Goal: Information Seeking & Learning: Learn about a topic

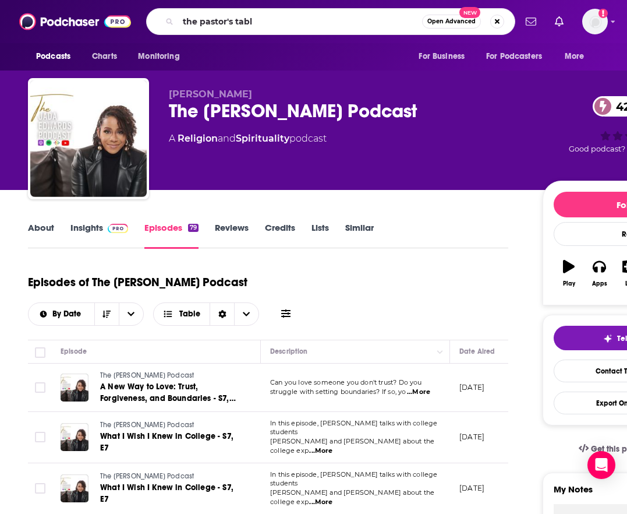
type input "the pastor's table"
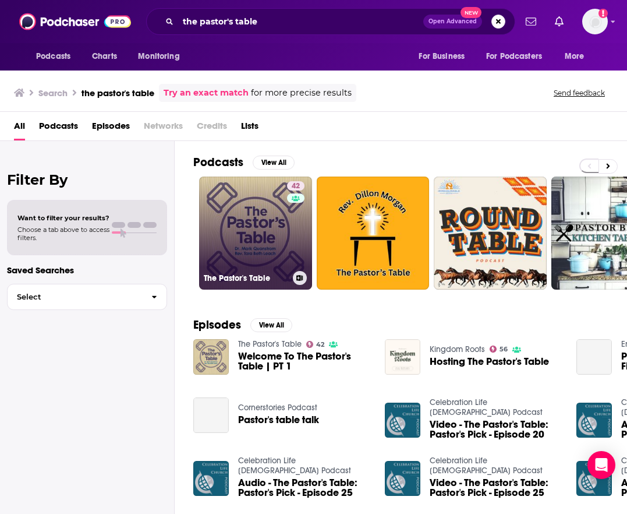
click at [246, 212] on link "42 The Pastor's Table" at bounding box center [255, 232] width 113 height 113
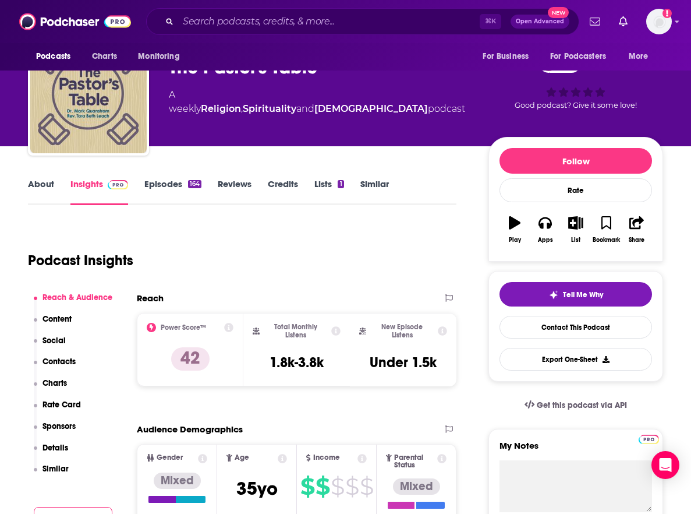
scroll to position [114, 0]
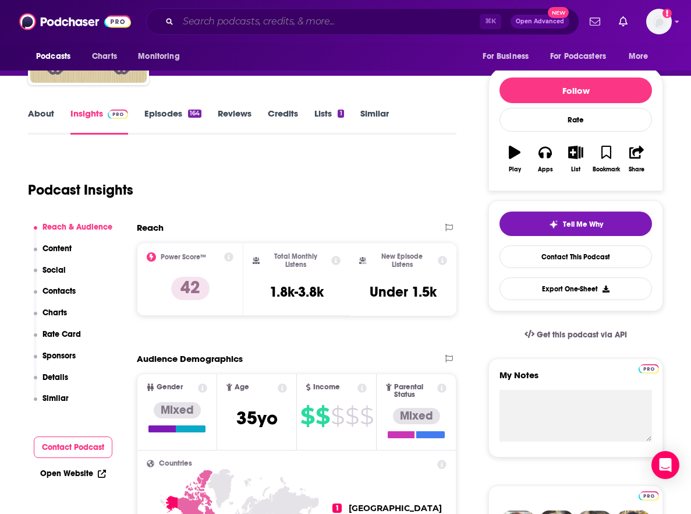
click at [334, 23] on input "Search podcasts, credits, & more..." at bounding box center [329, 21] width 302 height 19
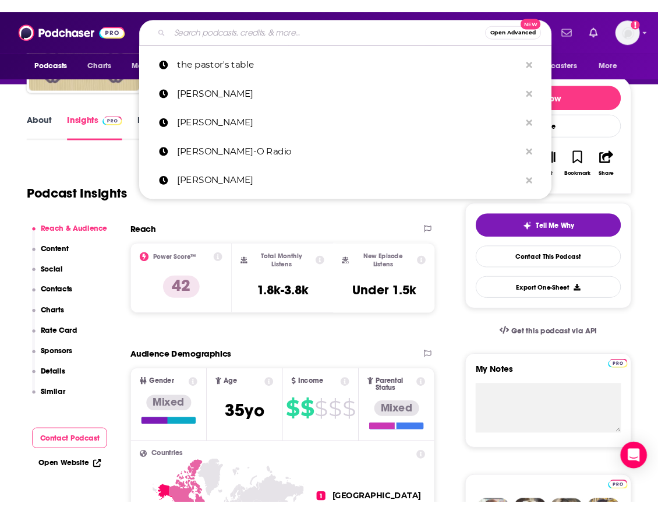
scroll to position [117, 0]
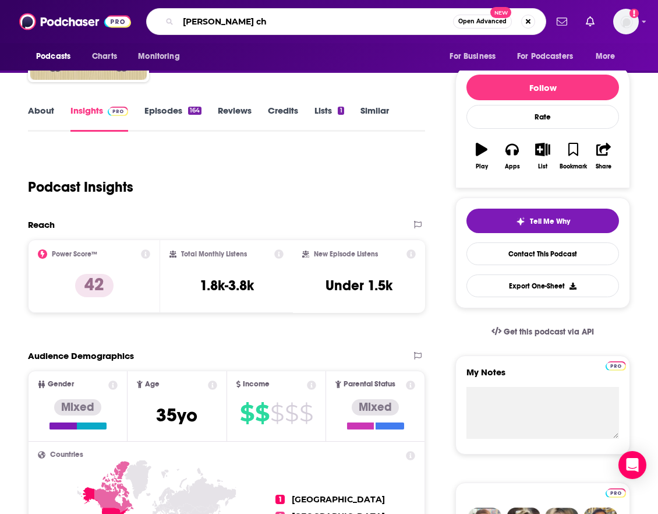
type input "[PERSON_NAME] [PERSON_NAME]"
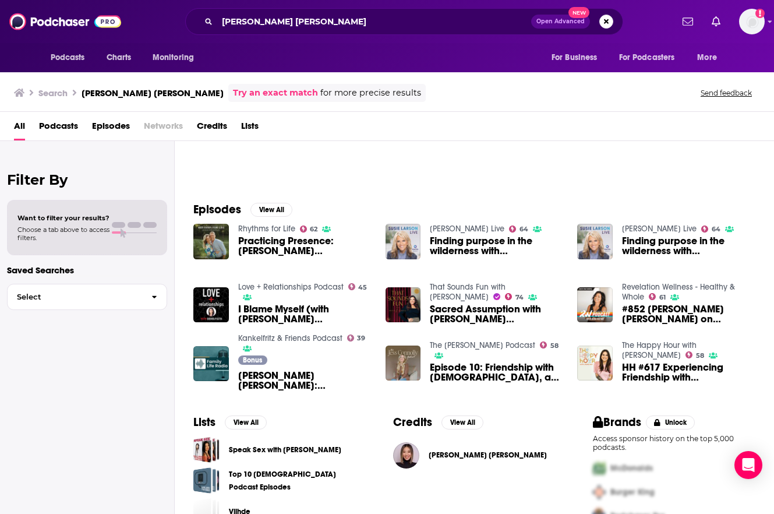
scroll to position [119, 0]
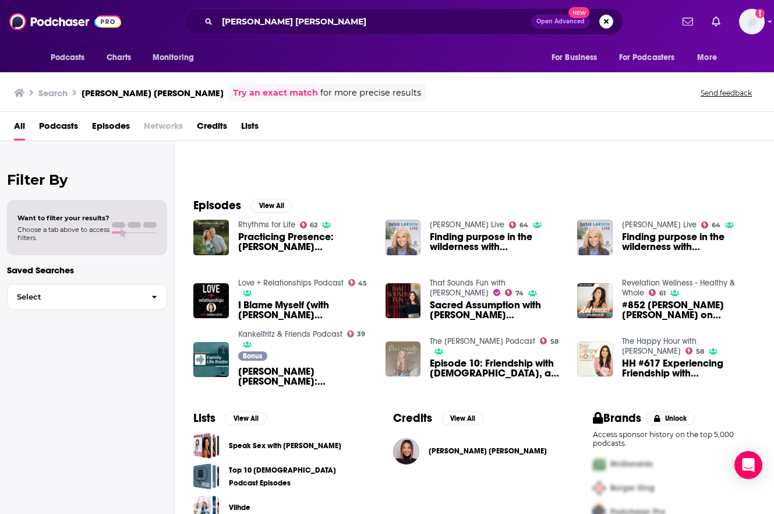
click at [407, 351] on img "Episode 10: Friendship with God, an interview with Faith Eury Cho" at bounding box center [404, 359] width 36 height 36
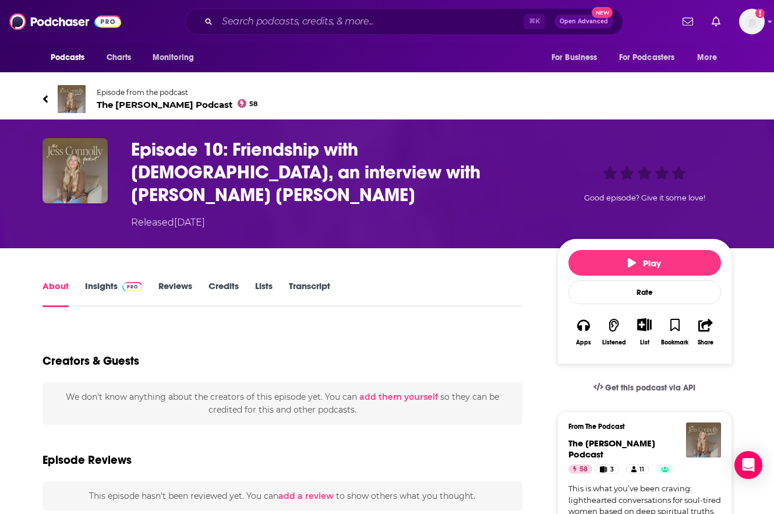
click at [100, 280] on link "Insights" at bounding box center [114, 293] width 58 height 27
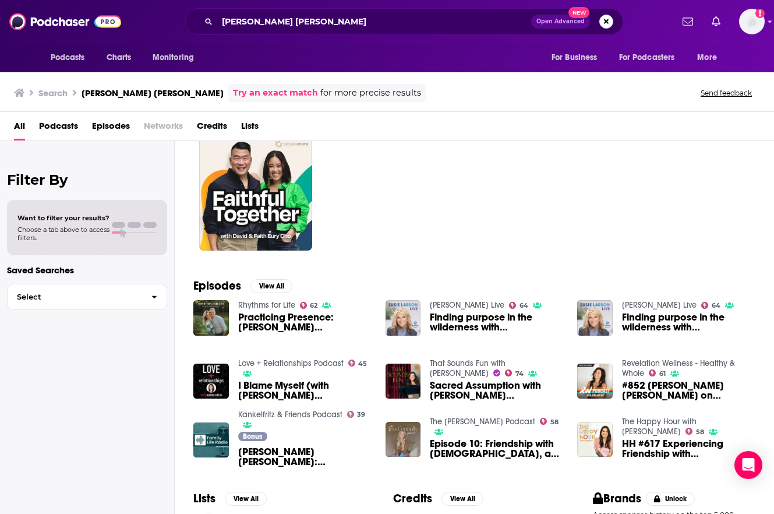
scroll to position [42, 0]
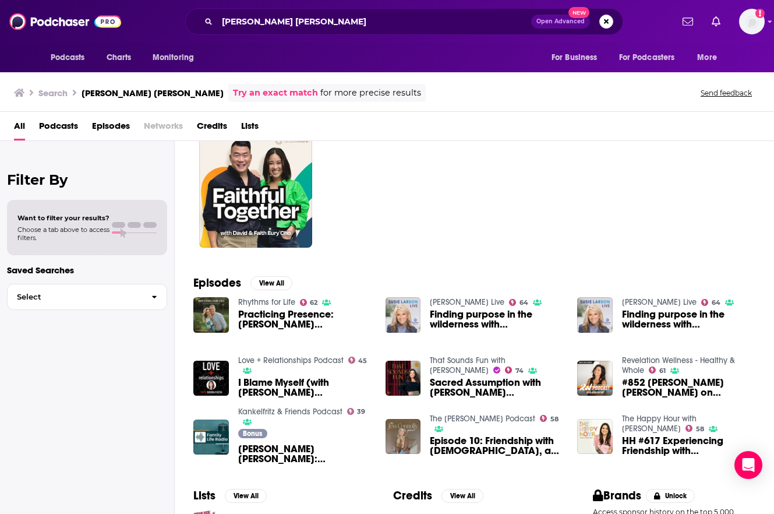
click at [246, 321] on span "Practicing Presence: [PERSON_NAME] [PERSON_NAME]" at bounding box center [304, 319] width 133 height 20
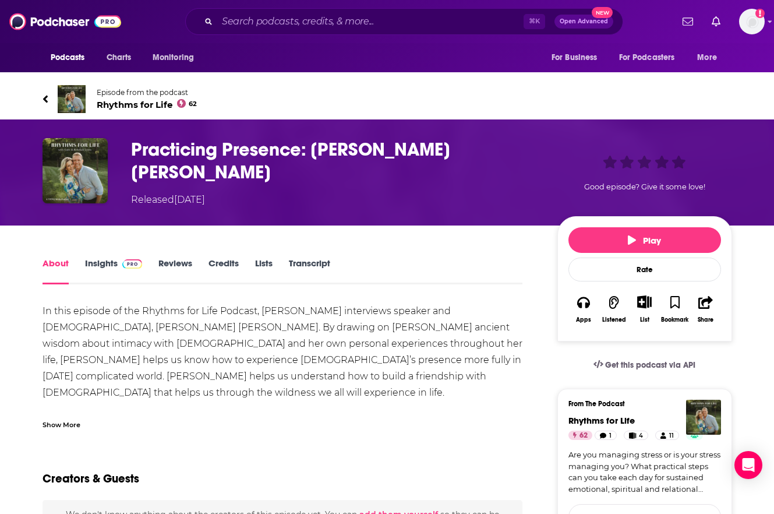
click at [106, 259] on link "Insights" at bounding box center [114, 270] width 58 height 27
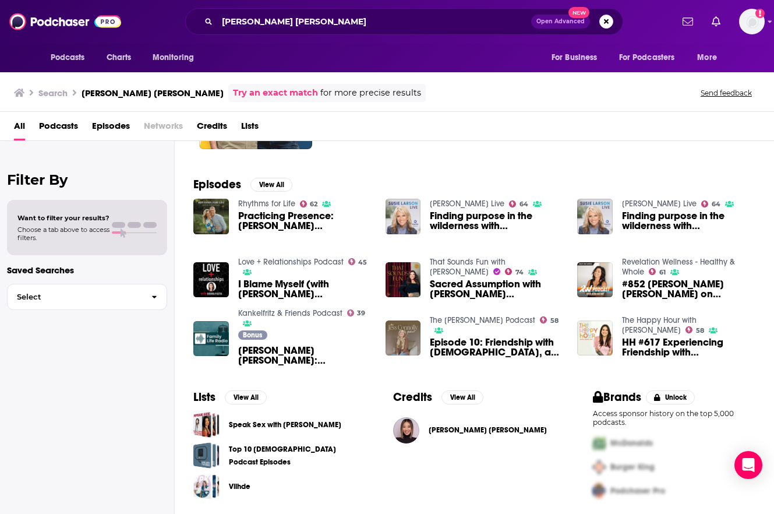
scroll to position [143, 0]
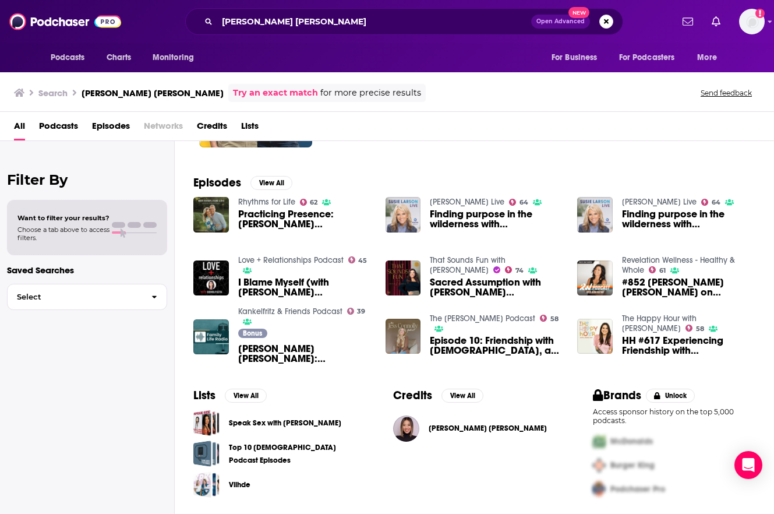
click at [627, 342] on span "HH #617 Experiencing Friendship with [DEMOGRAPHIC_DATA] with [PERSON_NAME] [PER…" at bounding box center [688, 345] width 133 height 20
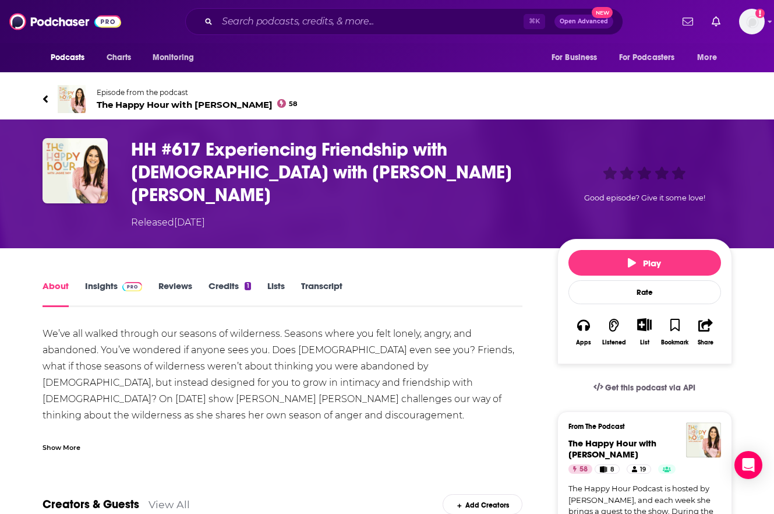
click at [107, 280] on link "Insights" at bounding box center [114, 293] width 58 height 27
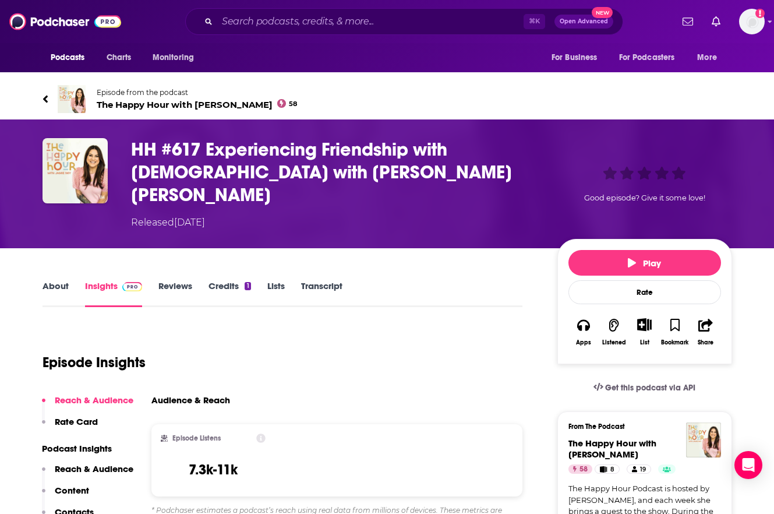
click at [49, 280] on link "About" at bounding box center [56, 293] width 26 height 27
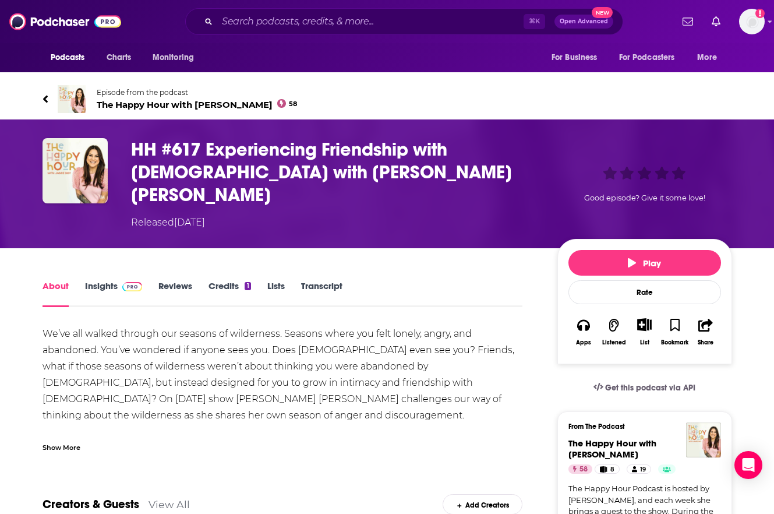
click at [142, 157] on h1 "HH #617 Experiencing Friendship with [DEMOGRAPHIC_DATA] with [PERSON_NAME] [PER…" at bounding box center [335, 172] width 408 height 68
click at [81, 183] on img "HH #617 Experiencing Friendship with God with Faith Eury Cho" at bounding box center [75, 170] width 65 height 65
click at [157, 101] on span "The Happy Hour with [PERSON_NAME] 58" at bounding box center [197, 104] width 201 height 11
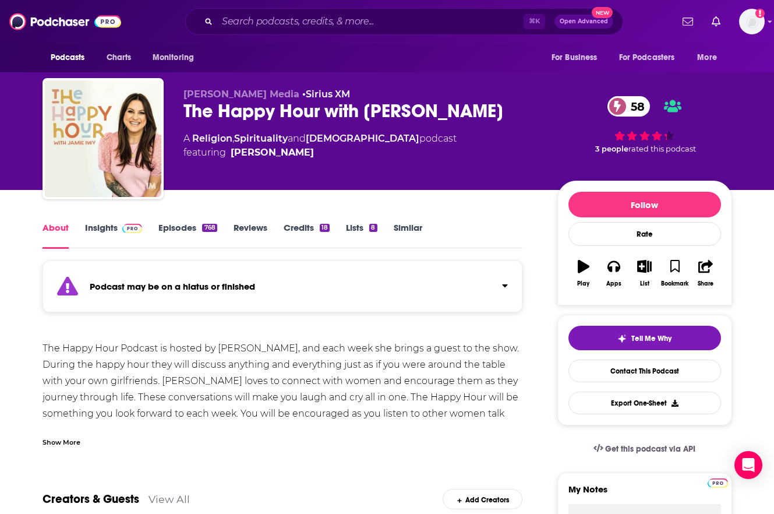
click at [173, 224] on link "Episodes 768" at bounding box center [187, 235] width 58 height 27
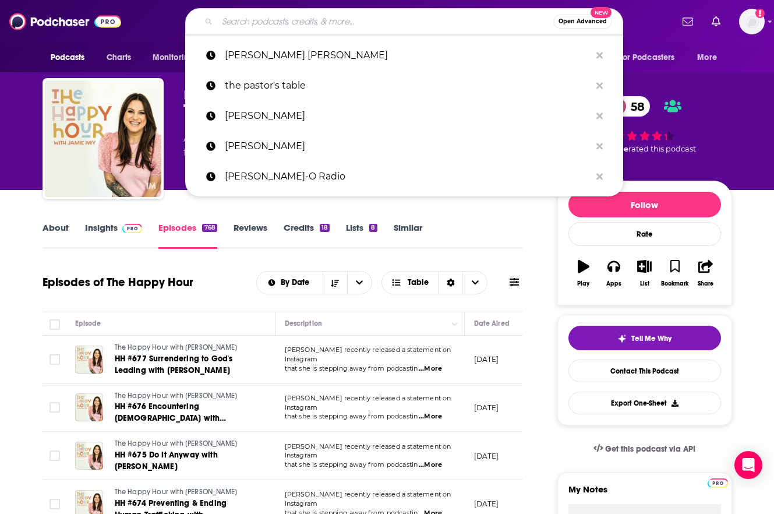
click at [262, 21] on input "Search podcasts, credits, & more..." at bounding box center [385, 21] width 336 height 19
click at [249, 58] on p "[PERSON_NAME] [PERSON_NAME]" at bounding box center [408, 55] width 366 height 30
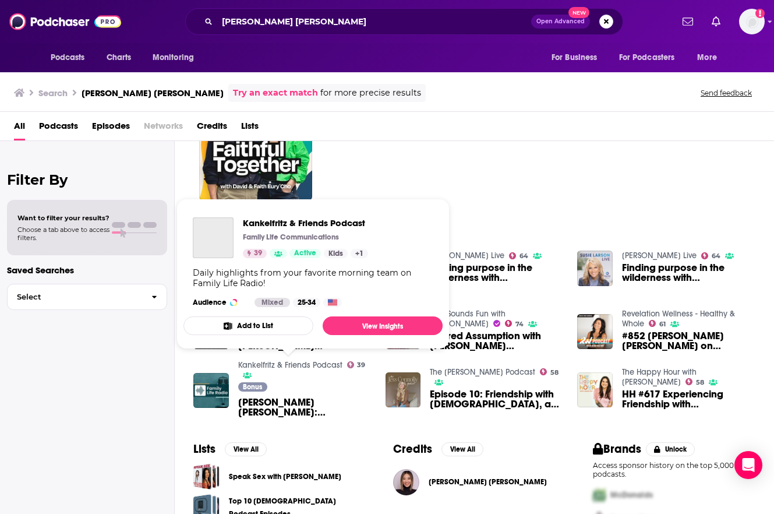
scroll to position [89, 0]
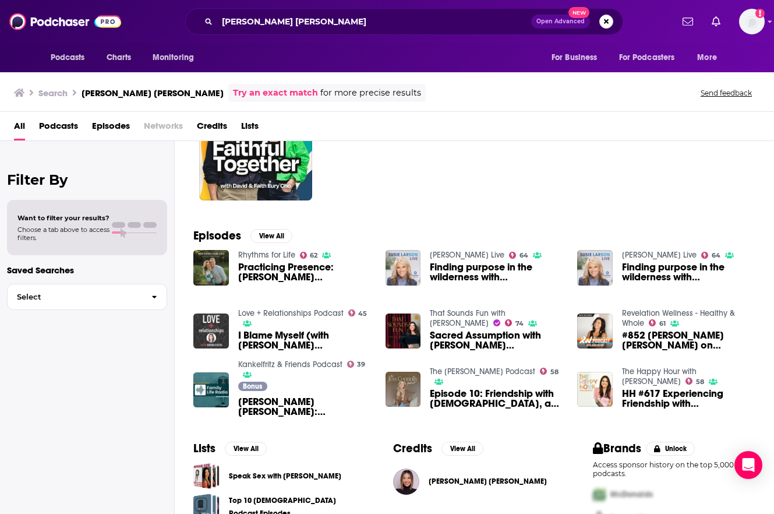
click at [217, 332] on img "I Blame Myself (with Faith Eury Cho)" at bounding box center [211, 331] width 36 height 36
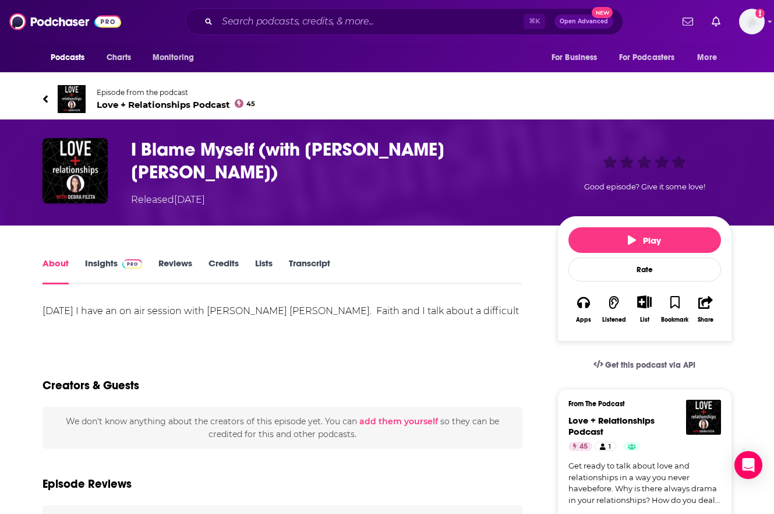
click at [107, 257] on link "Insights" at bounding box center [114, 270] width 58 height 27
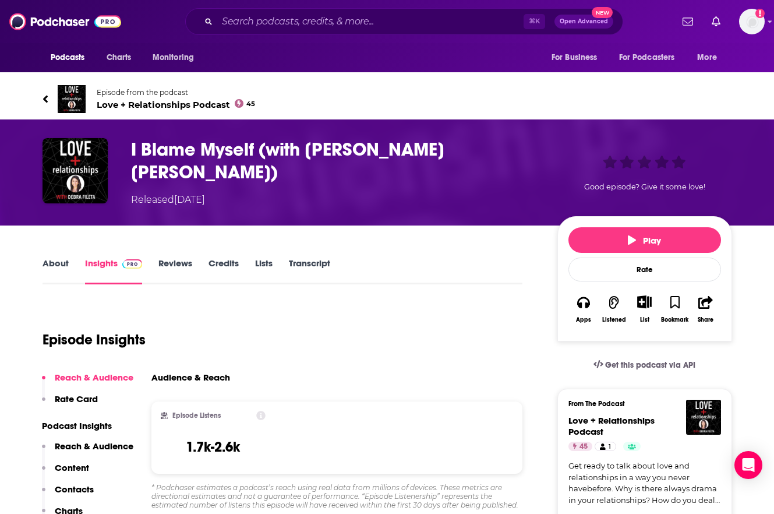
click at [180, 260] on link "Reviews" at bounding box center [175, 270] width 34 height 27
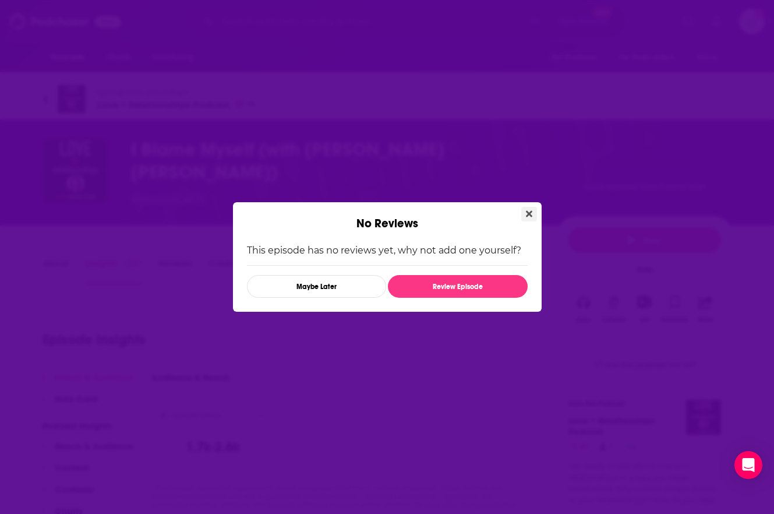
click at [528, 212] on icon "Close" at bounding box center [529, 213] width 6 height 9
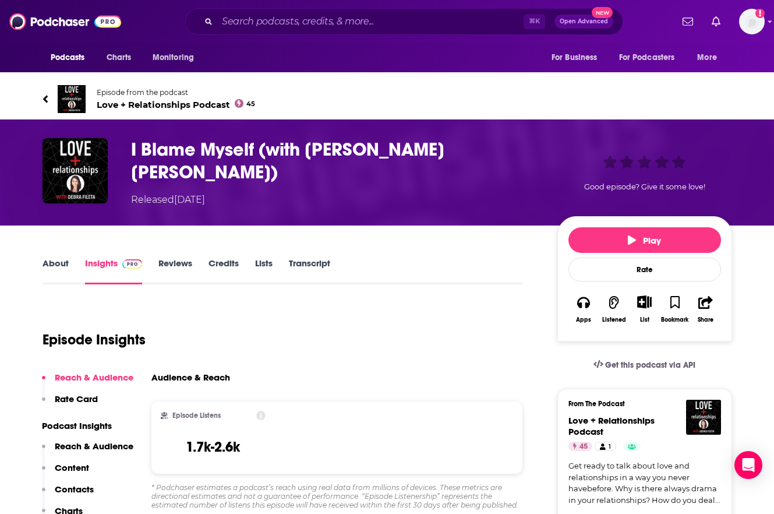
click at [128, 97] on span "Episode from the podcast Love + Relationships Podcast 45" at bounding box center [176, 99] width 159 height 22
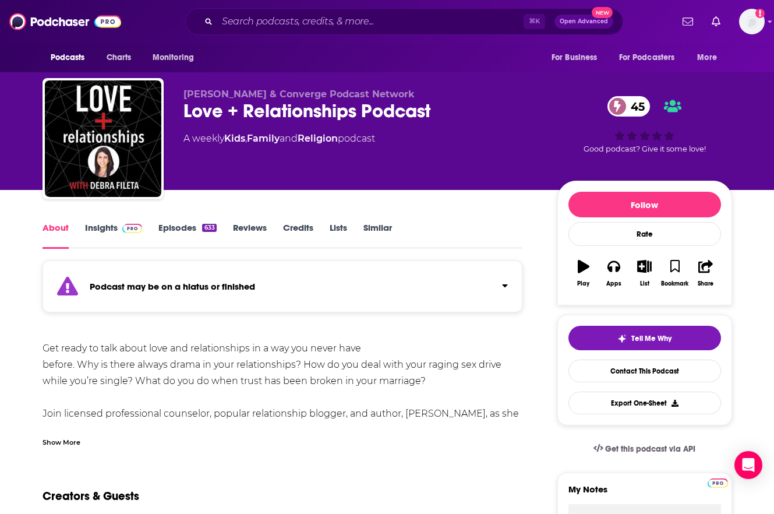
click at [182, 227] on link "Episodes 633" at bounding box center [187, 235] width 58 height 27
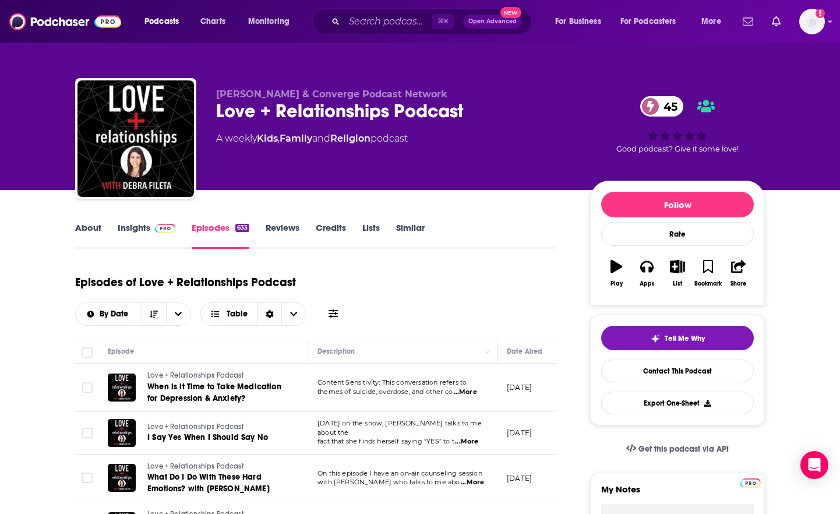
click at [383, 274] on div "Episodes of Love + Relationships Podcast By Date Table" at bounding box center [315, 296] width 480 height 58
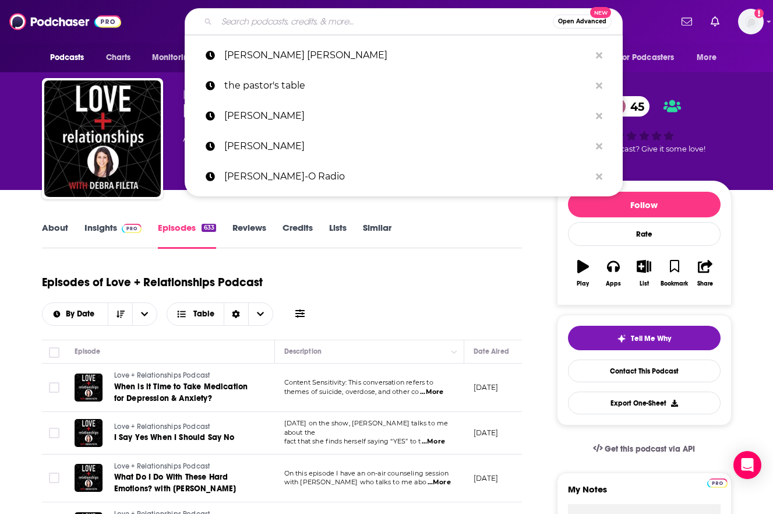
click at [307, 21] on input "Search podcasts, credits, & more..." at bounding box center [385, 21] width 336 height 19
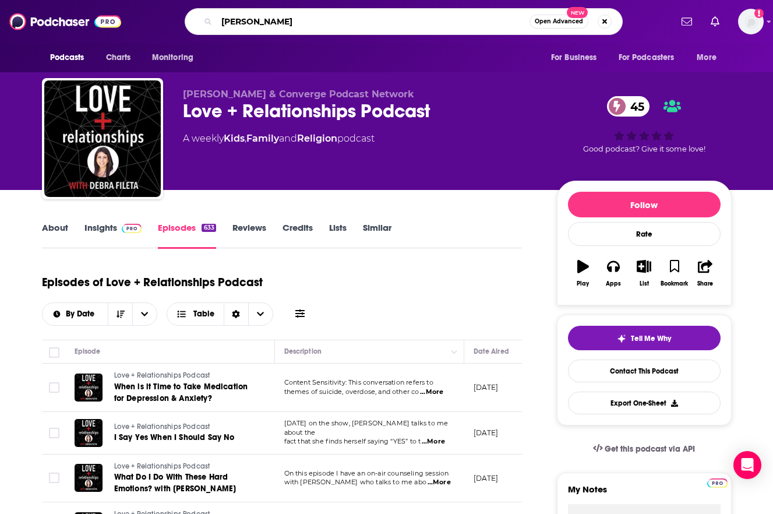
type input "[PERSON_NAME]"
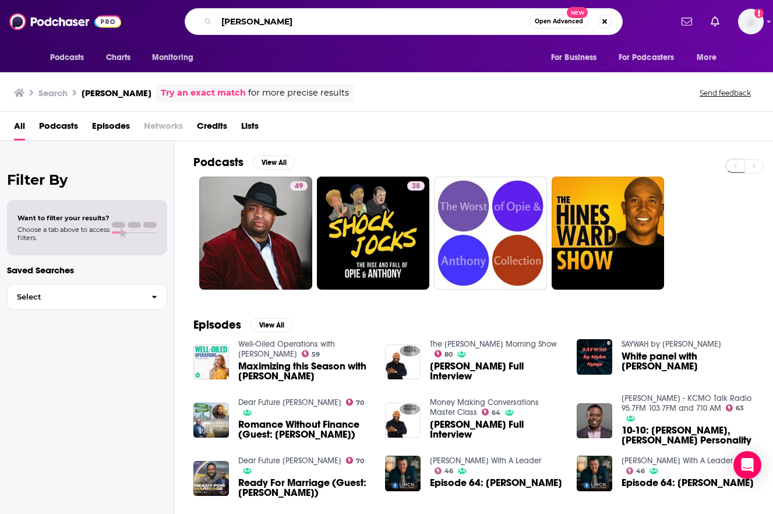
drag, startPoint x: 300, startPoint y: 20, endPoint x: 206, endPoint y: 20, distance: 94.9
click at [206, 20] on div "[PERSON_NAME] Open Advanced New" at bounding box center [404, 21] width 438 height 27
click at [217, 20] on input "[PERSON_NAME]" at bounding box center [373, 21] width 313 height 19
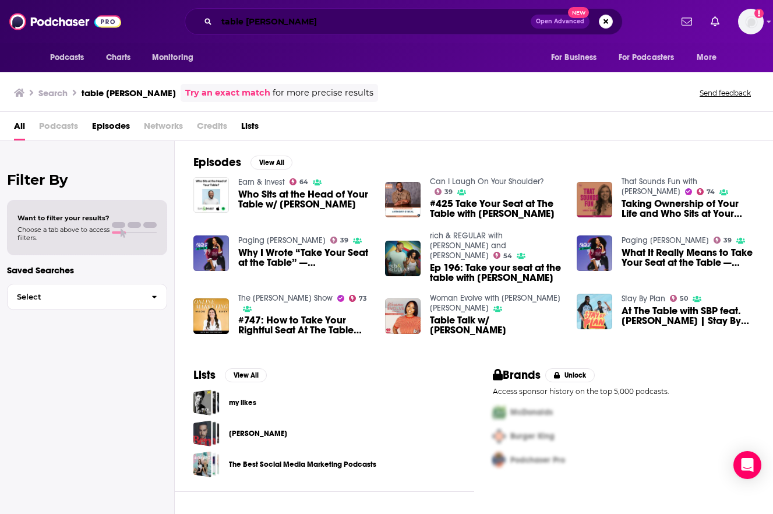
click at [245, 23] on input "table [PERSON_NAME]" at bounding box center [374, 21] width 314 height 19
click at [220, 22] on input "table with [PERSON_NAME]" at bounding box center [374, 21] width 314 height 19
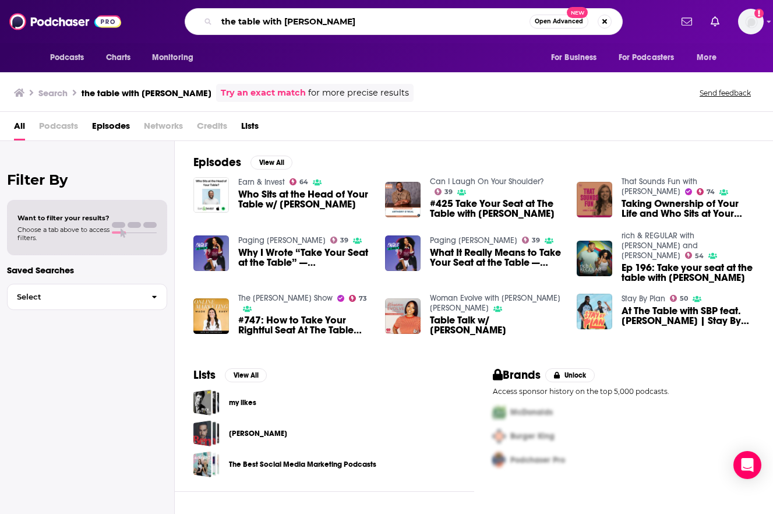
click at [356, 17] on input "the table with [PERSON_NAME]" at bounding box center [373, 21] width 313 height 19
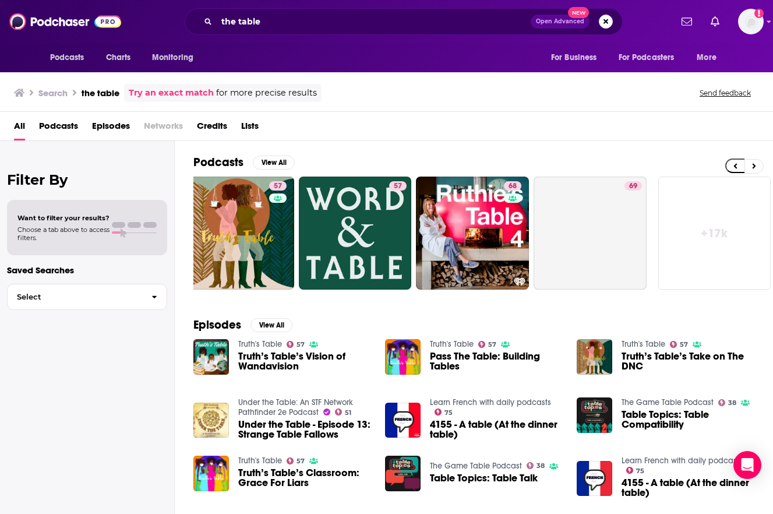
scroll to position [0, 490]
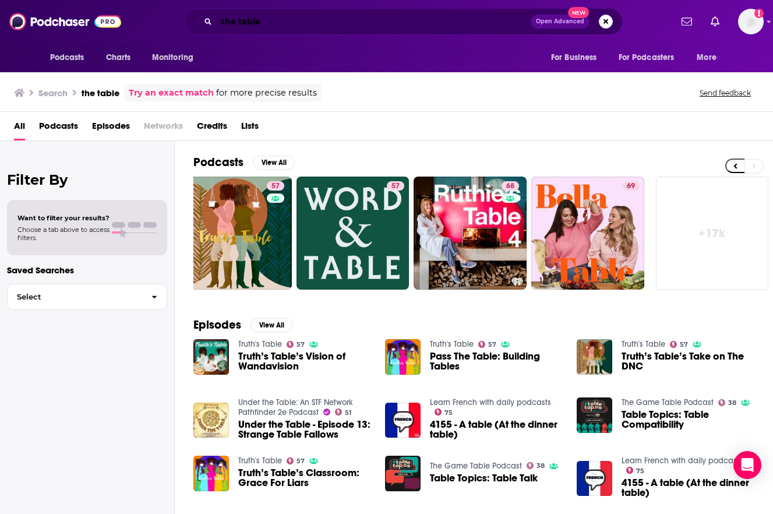
click at [288, 25] on input "the table" at bounding box center [374, 21] width 314 height 19
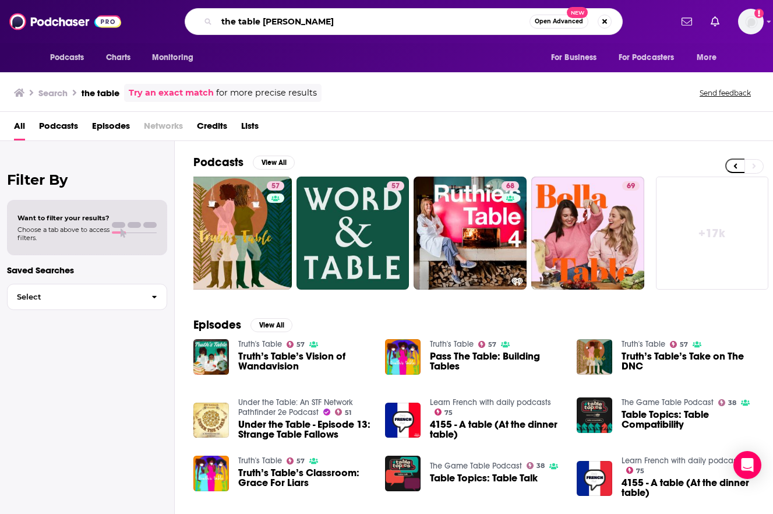
type input "the table [PERSON_NAME]"
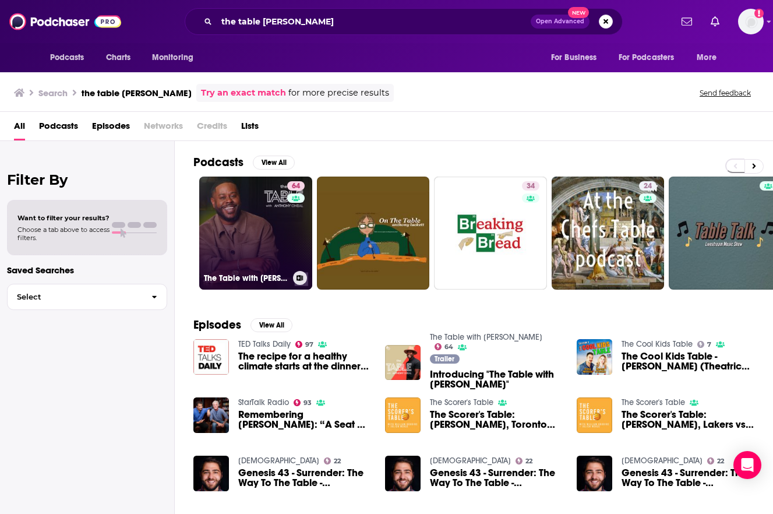
click at [249, 222] on link "64 The Table with [PERSON_NAME]" at bounding box center [255, 232] width 113 height 113
